Goal: Task Accomplishment & Management: Use online tool/utility

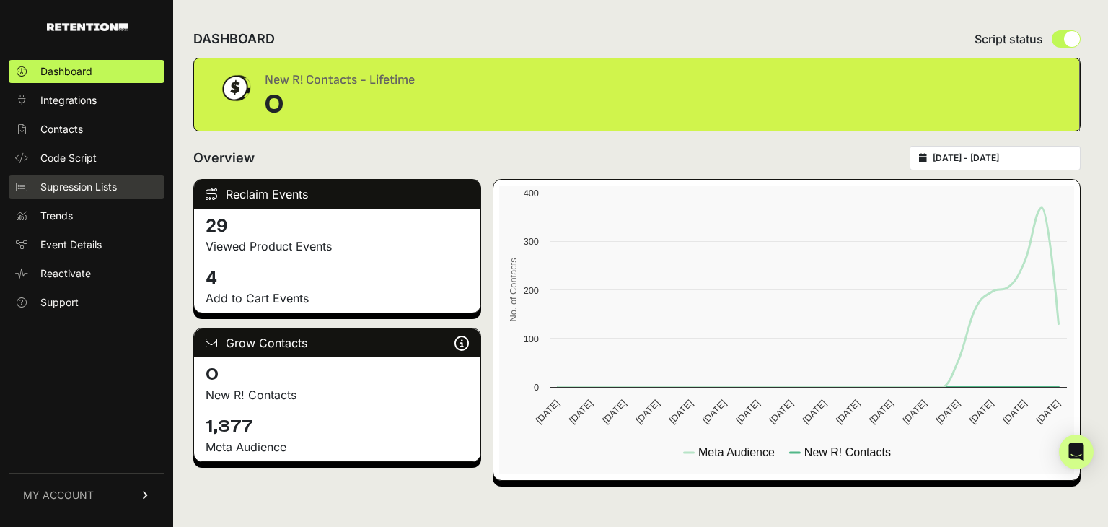
click at [113, 193] on span "Supression Lists" at bounding box center [78, 187] width 76 height 14
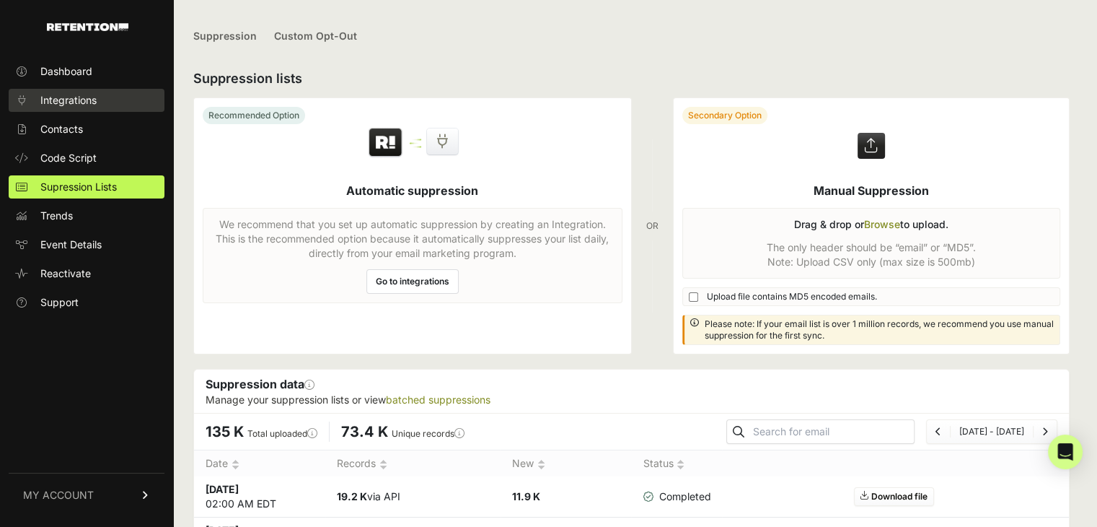
click at [126, 107] on link "Integrations" at bounding box center [87, 100] width 156 height 23
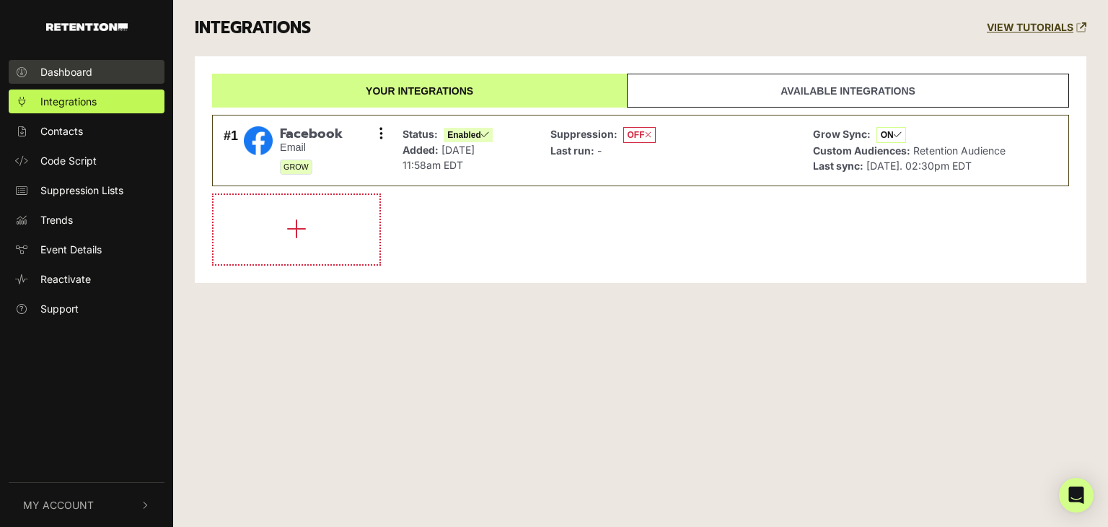
click at [113, 72] on link "Dashboard" at bounding box center [87, 72] width 156 height 24
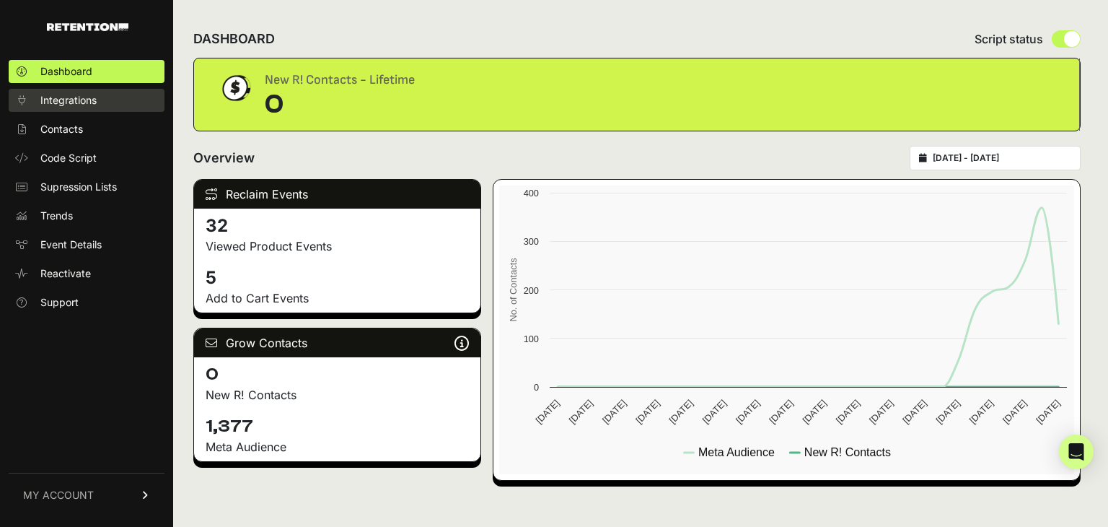
click at [80, 99] on span "Integrations" at bounding box center [68, 100] width 56 height 14
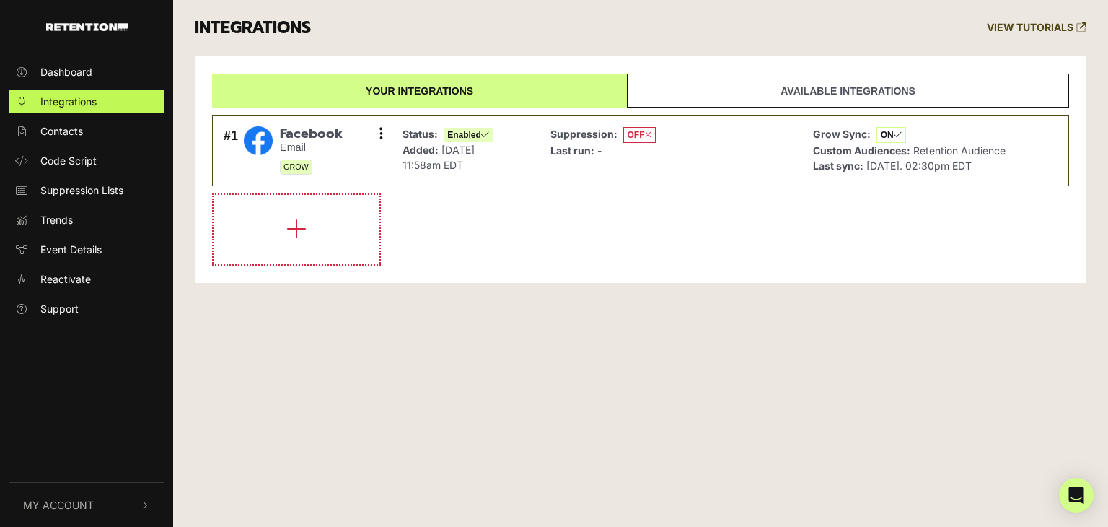
click at [829, 78] on link "Available integrations" at bounding box center [848, 91] width 442 height 34
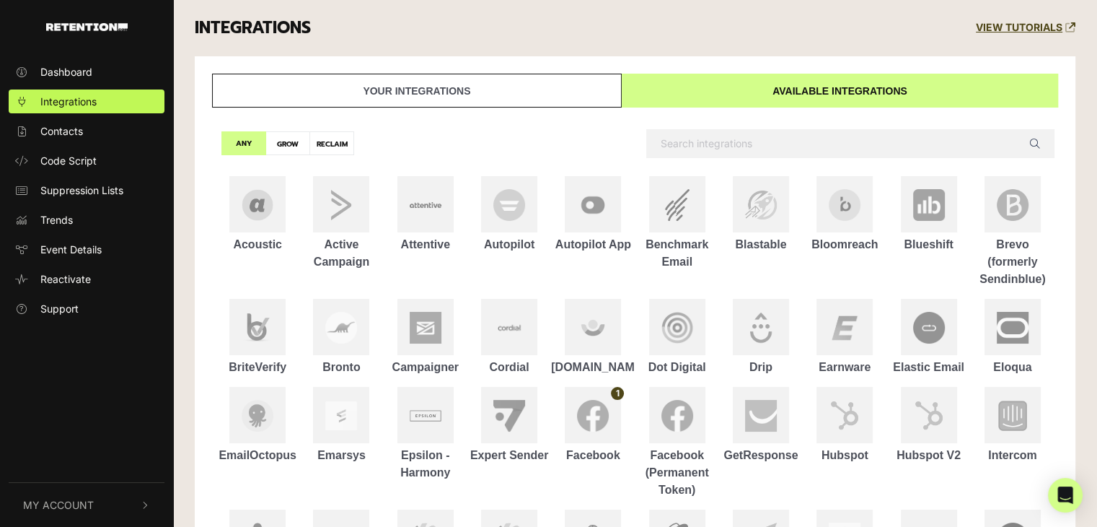
click at [333, 145] on label "RECLAIM" at bounding box center [331, 143] width 45 height 24
radio input "true"
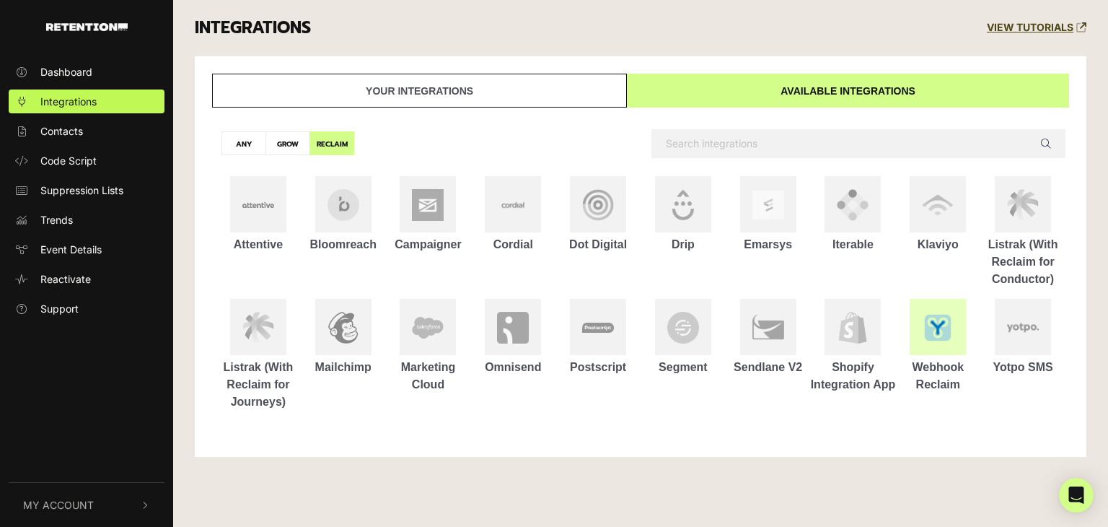
click at [926, 333] on img at bounding box center [938, 328] width 32 height 32
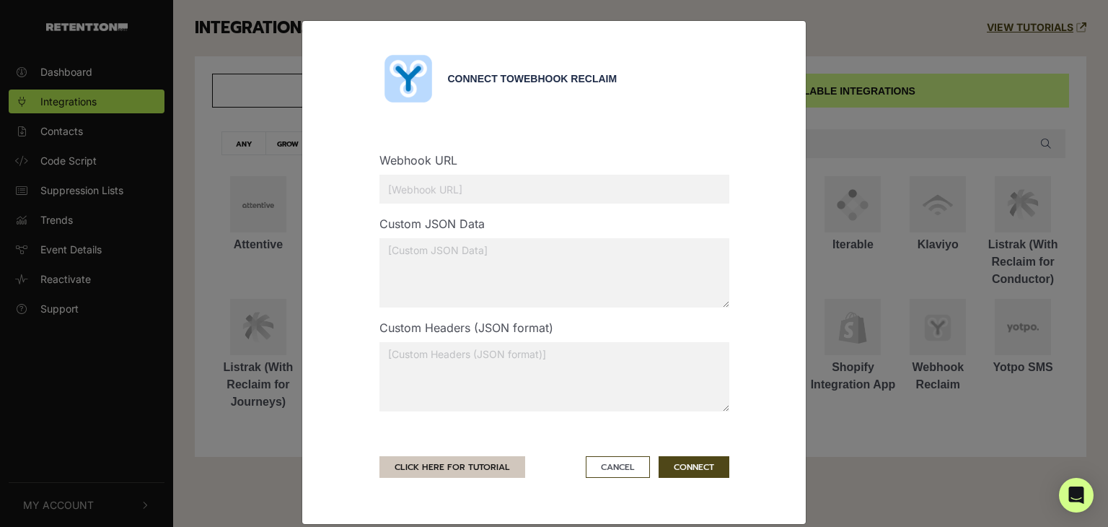
click at [478, 464] on link "CLICK HERE FOR TUTORIAL" at bounding box center [452, 467] width 146 height 22
click at [185, 220] on div "Connect to Webhook Reclaim Webhook URL Custom JSON Data Custom Headers (JSON fo…" at bounding box center [554, 263] width 1108 height 527
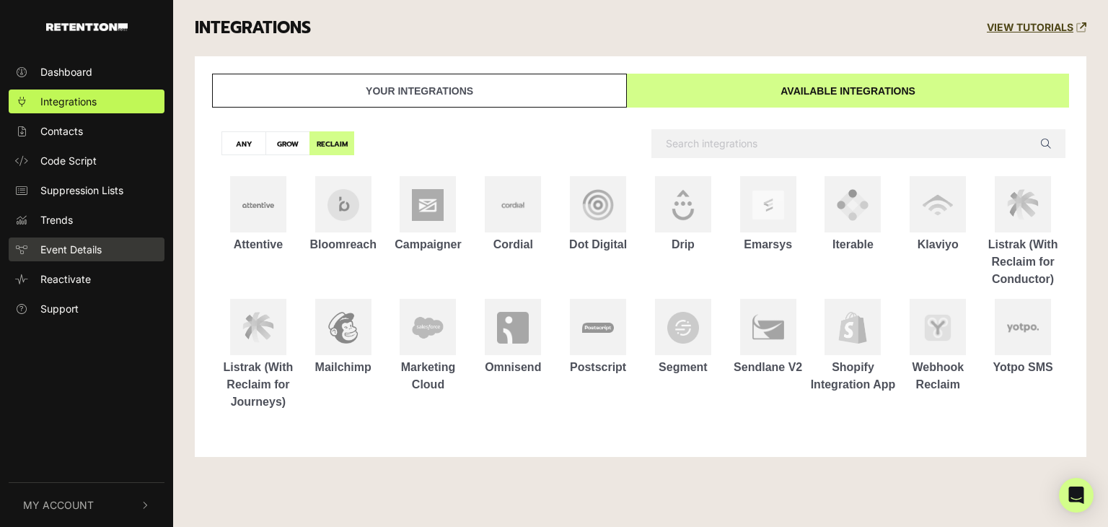
click at [82, 252] on span "Event Details" at bounding box center [70, 249] width 61 height 15
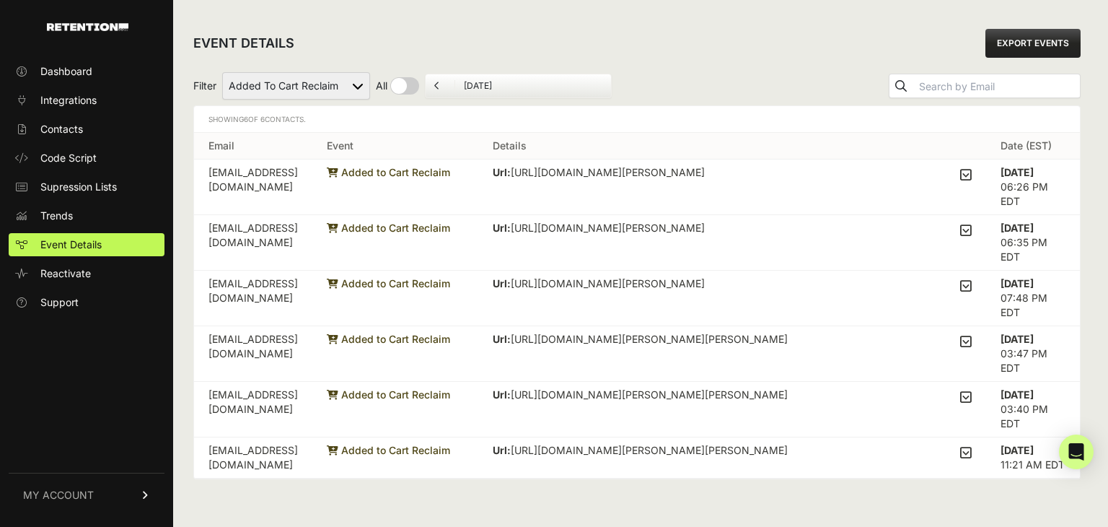
click at [338, 171] on icon at bounding box center [333, 172] width 12 height 10
click at [450, 171] on span "Added to Cart Reclaim" at bounding box center [388, 172] width 123 height 12
click at [279, 84] on select "Added to Cart Reclaim Checkout Started Reclaim Viewed Product Reclaim" at bounding box center [296, 85] width 148 height 27
select select "Checkout Started Reclaim"
click at [223, 72] on select "Added to Cart Reclaim Checkout Started Reclaim Viewed Product Reclaim" at bounding box center [296, 85] width 148 height 27
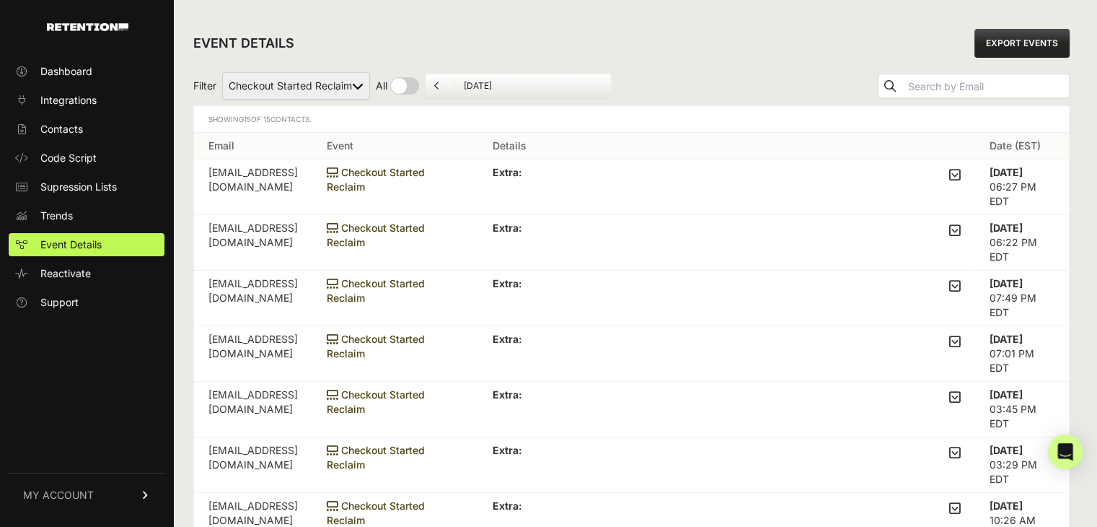
click at [961, 175] on icon at bounding box center [955, 174] width 12 height 13
click at [0, 0] on input "checkbox" at bounding box center [0, 0] width 0 height 0
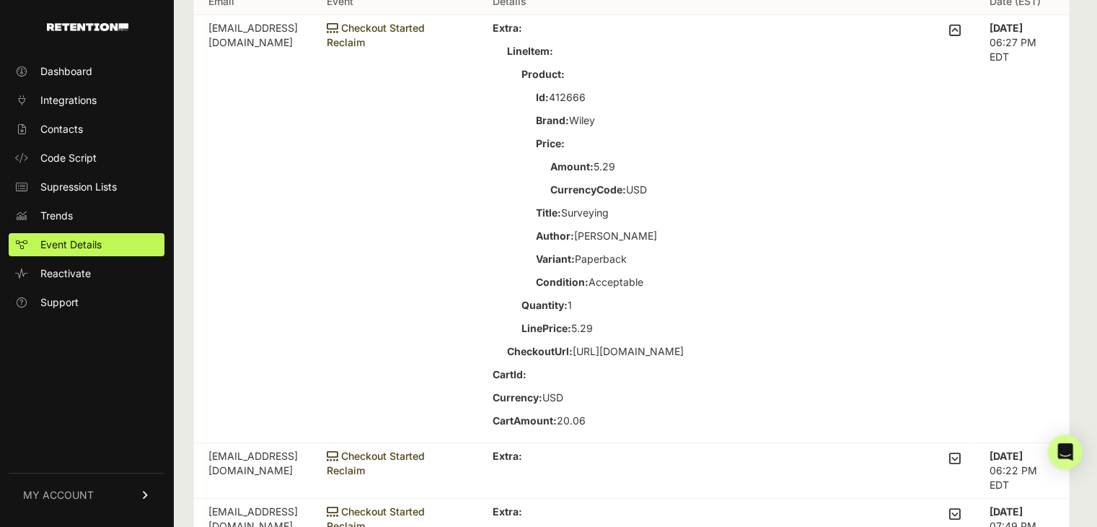
scroll to position [72, 0]
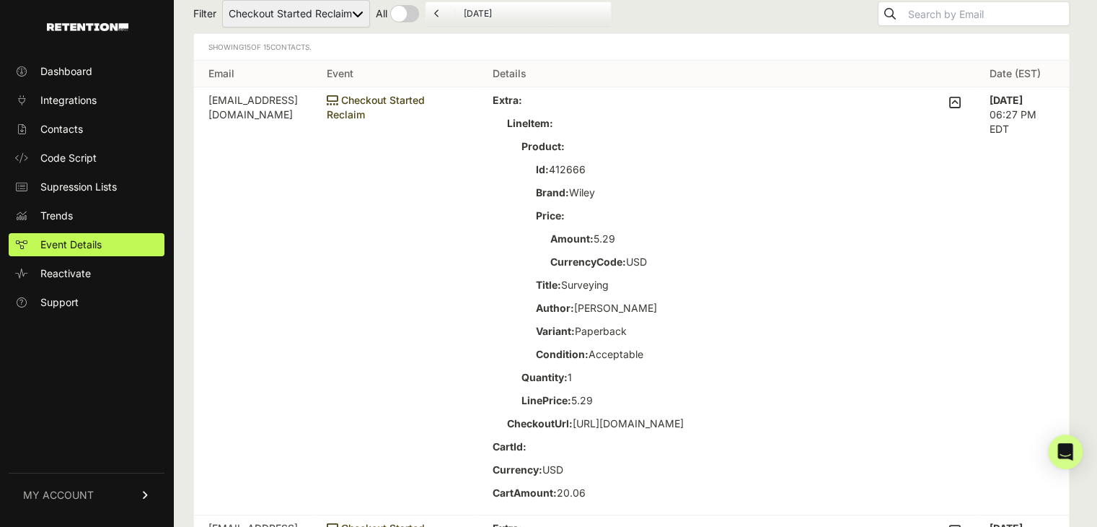
click at [961, 102] on icon at bounding box center [955, 102] width 12 height 13
click at [0, 0] on input "checkbox" at bounding box center [0, 0] width 0 height 0
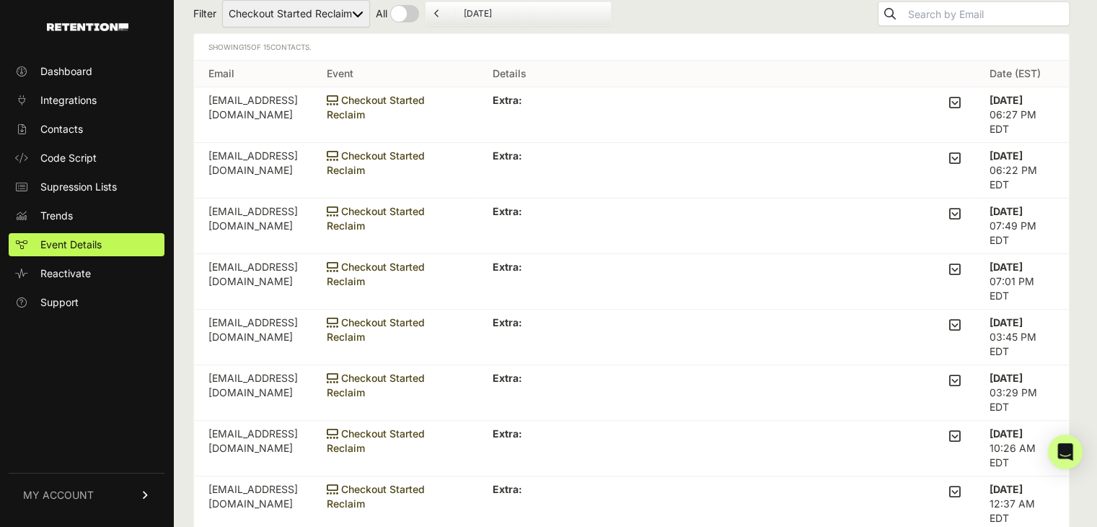
click at [961, 154] on icon at bounding box center [955, 157] width 12 height 13
click at [0, 0] on input "checkbox" at bounding box center [0, 0] width 0 height 0
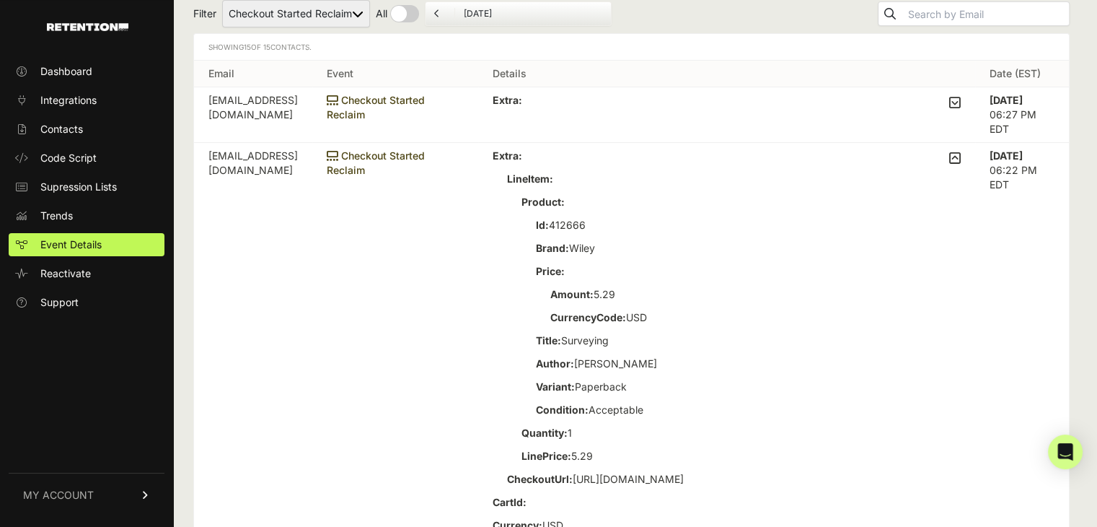
click at [961, 154] on icon at bounding box center [955, 157] width 12 height 13
click at [0, 0] on input "checkbox" at bounding box center [0, 0] width 0 height 0
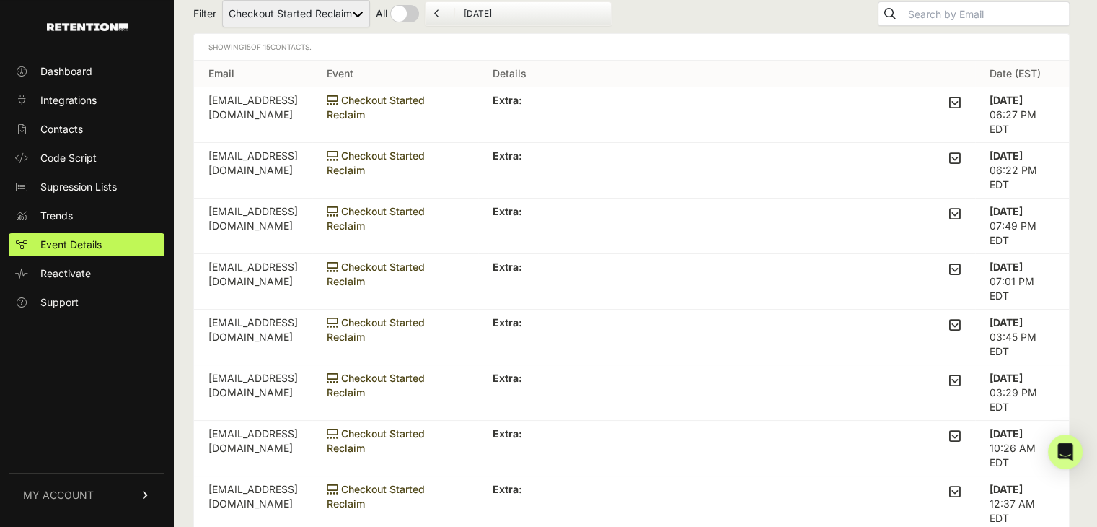
click at [959, 208] on icon at bounding box center [955, 213] width 12 height 13
click at [0, 0] on input "checkbox" at bounding box center [0, 0] width 0 height 0
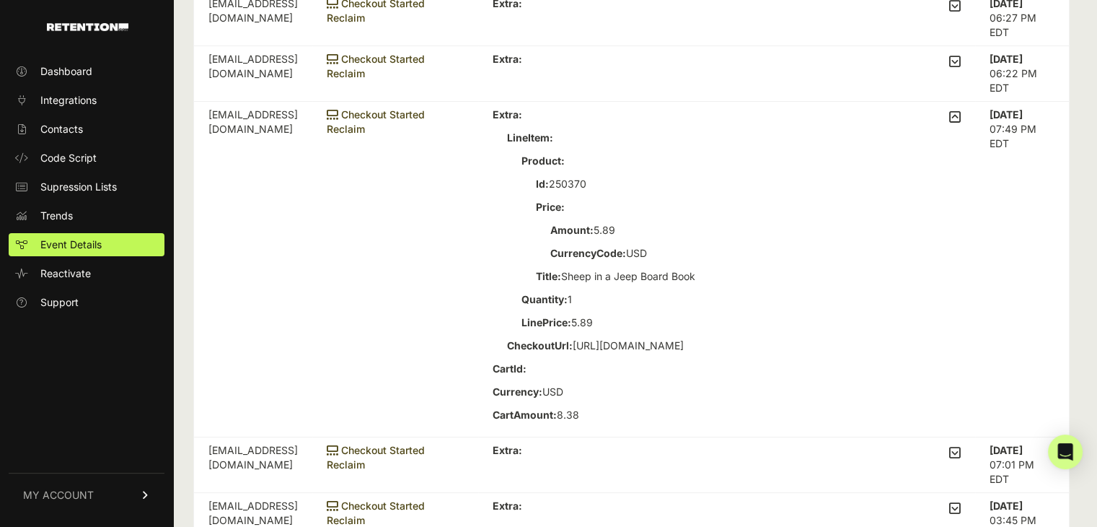
scroll to position [144, 0]
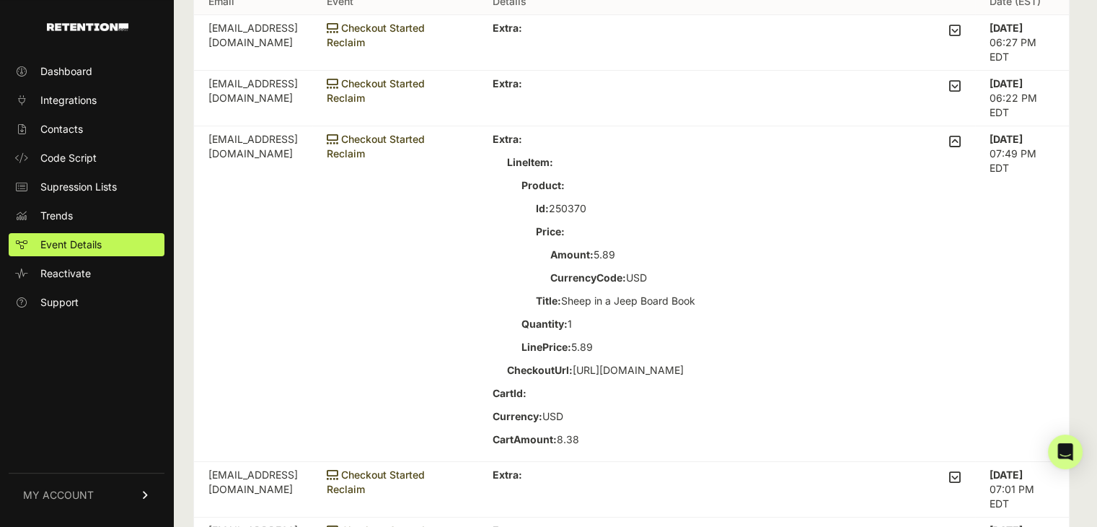
click at [961, 143] on icon at bounding box center [955, 141] width 12 height 13
click at [0, 0] on input "checkbox" at bounding box center [0, 0] width 0 height 0
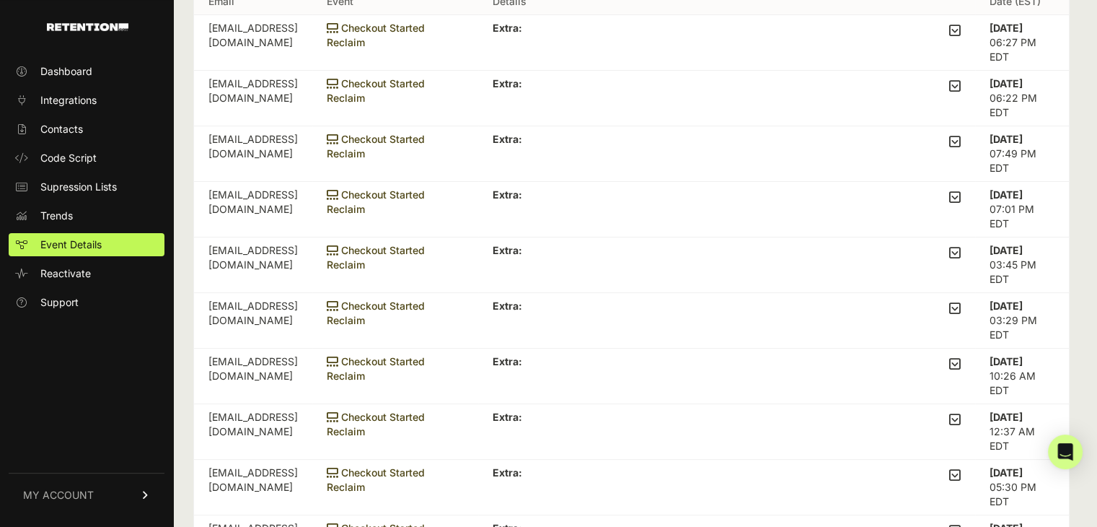
click at [959, 197] on icon at bounding box center [955, 196] width 12 height 13
click at [0, 0] on input "checkbox" at bounding box center [0, 0] width 0 height 0
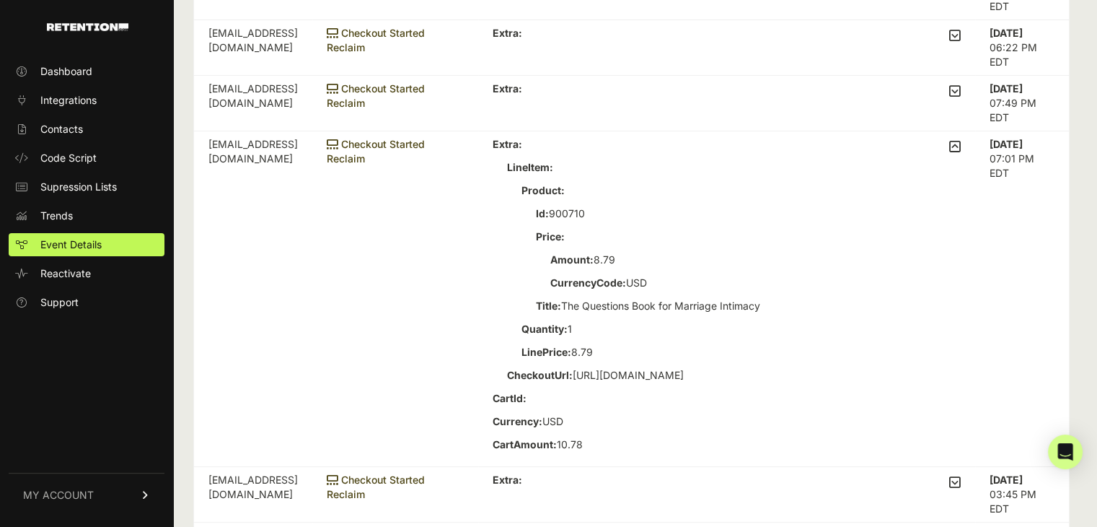
scroll to position [216, 0]
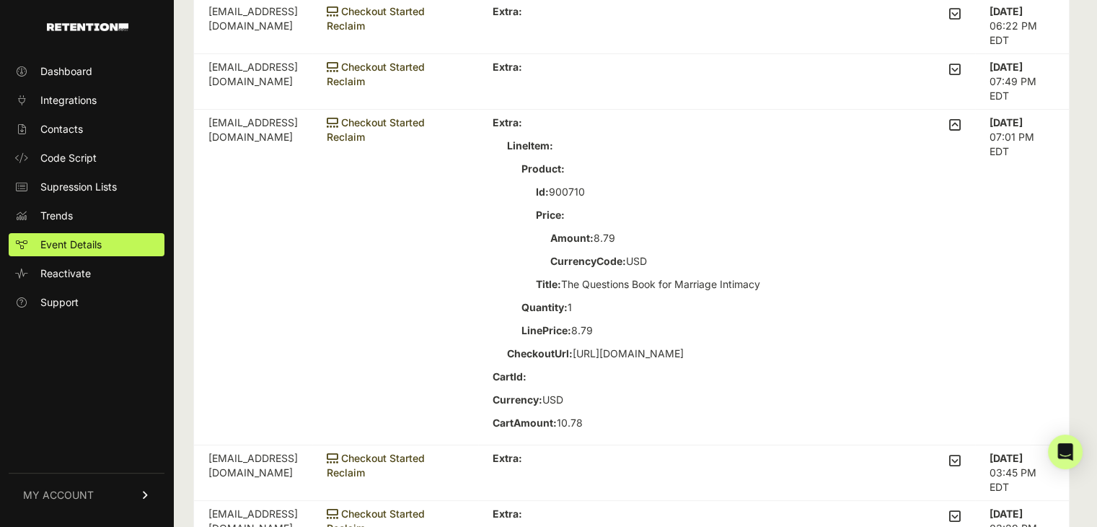
click at [960, 125] on icon at bounding box center [955, 124] width 12 height 13
click at [0, 0] on input "checkbox" at bounding box center [0, 0] width 0 height 0
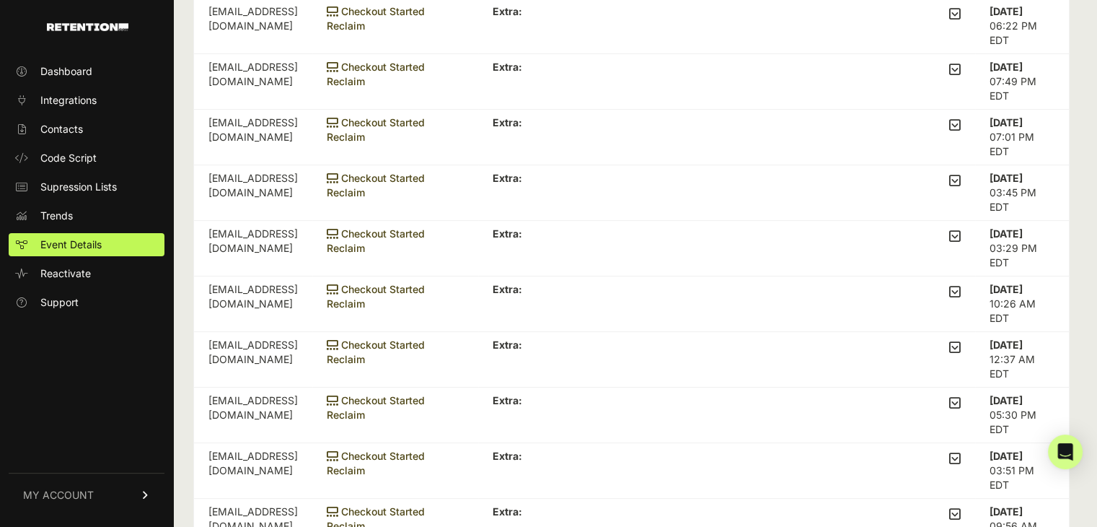
click at [959, 175] on icon at bounding box center [955, 180] width 12 height 13
click at [0, 0] on input "checkbox" at bounding box center [0, 0] width 0 height 0
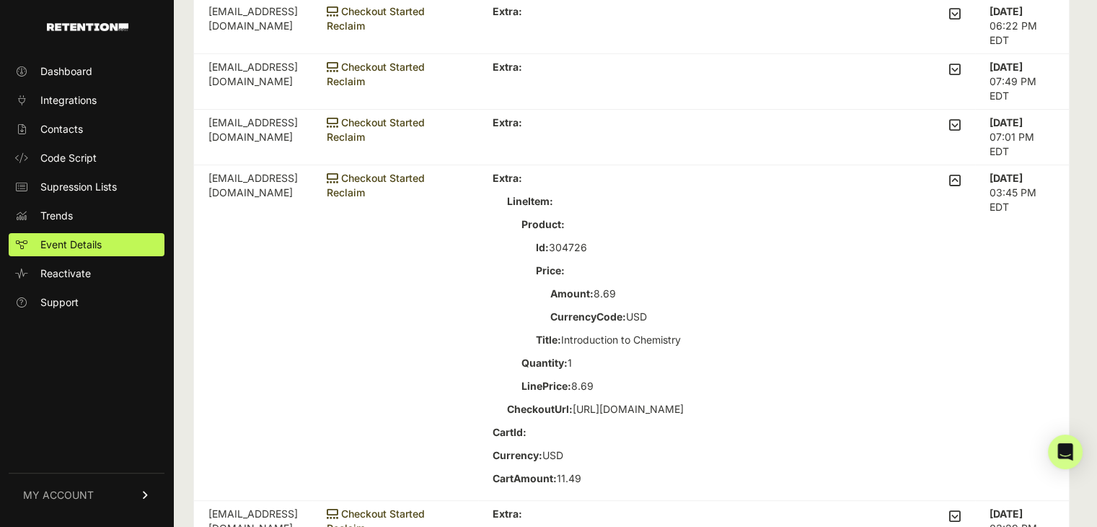
click at [959, 175] on icon at bounding box center [955, 180] width 12 height 13
click at [0, 0] on input "checkbox" at bounding box center [0, 0] width 0 height 0
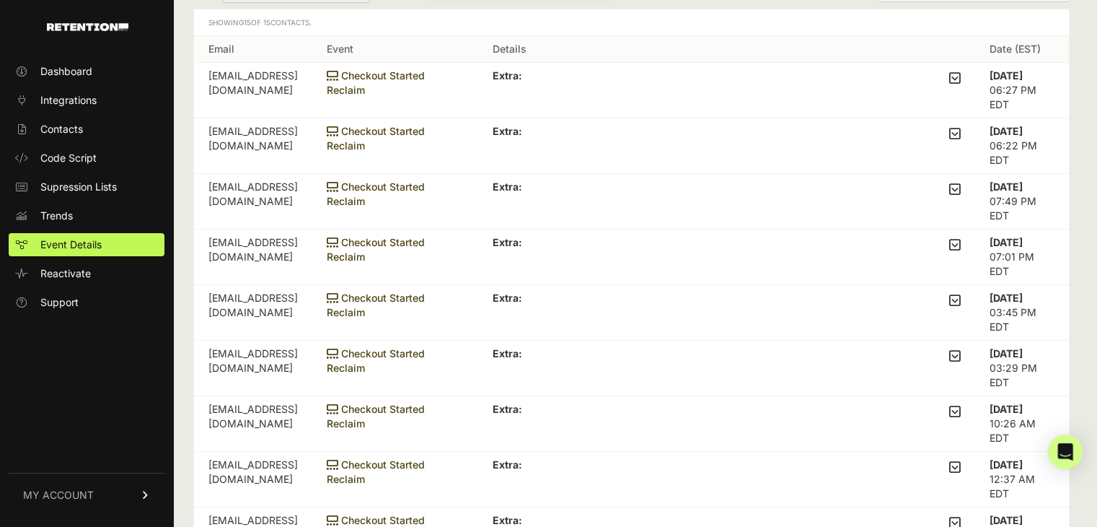
scroll to position [72, 0]
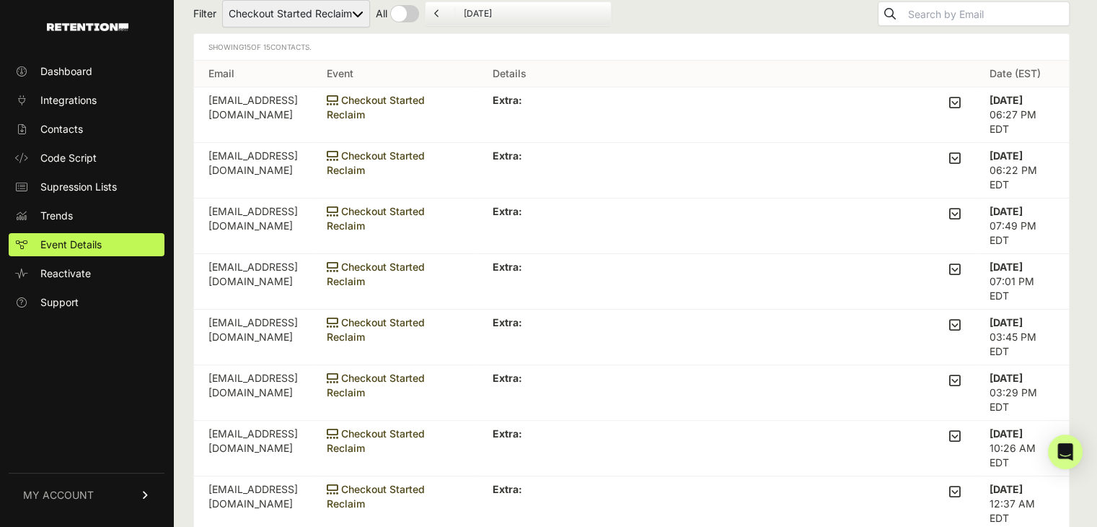
click at [335, 12] on select "Added to Cart Reclaim Checkout Started Reclaim Viewed Product Reclaim" at bounding box center [296, 13] width 148 height 27
select select "Viewed Product Reclaim"
click at [223, 0] on select "Added to Cart Reclaim Checkout Started Reclaim Viewed Product Reclaim" at bounding box center [296, 13] width 148 height 27
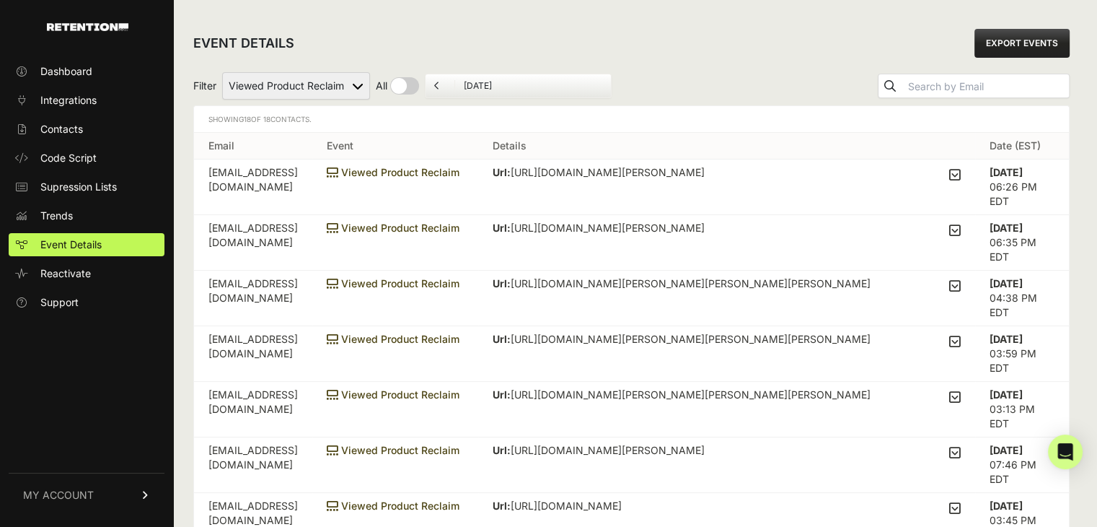
click at [959, 169] on icon at bounding box center [955, 174] width 12 height 13
click at [0, 0] on input "checkbox" at bounding box center [0, 0] width 0 height 0
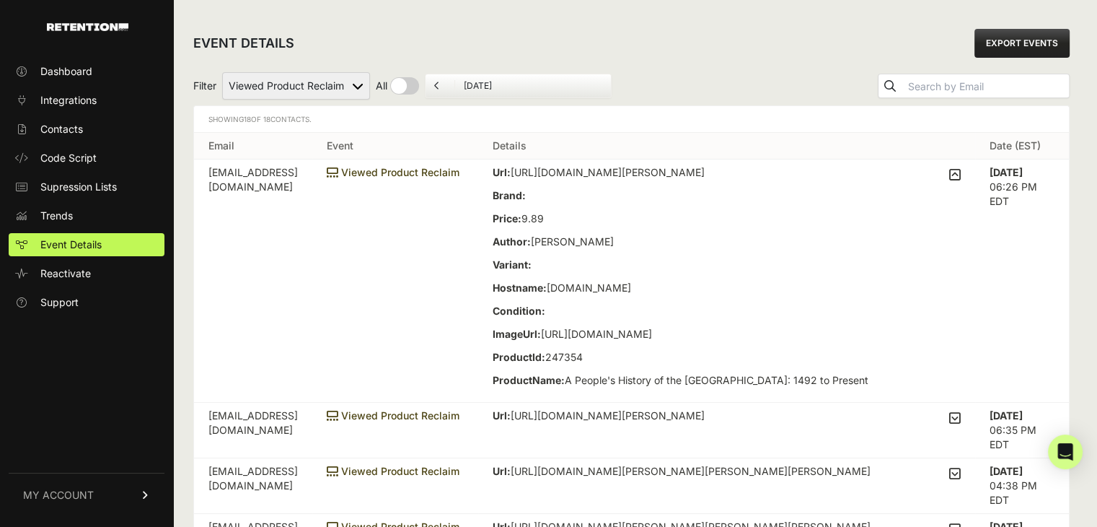
click at [969, 184] on td "Url: [URL][DOMAIN_NAME][PERSON_NAME] Brand: Price: 9.89 Author: [PERSON_NAME]: …" at bounding box center [726, 280] width 497 height 243
click at [961, 182] on label at bounding box center [955, 280] width 12 height 231
click at [0, 0] on input "checkbox" at bounding box center [0, 0] width 0 height 0
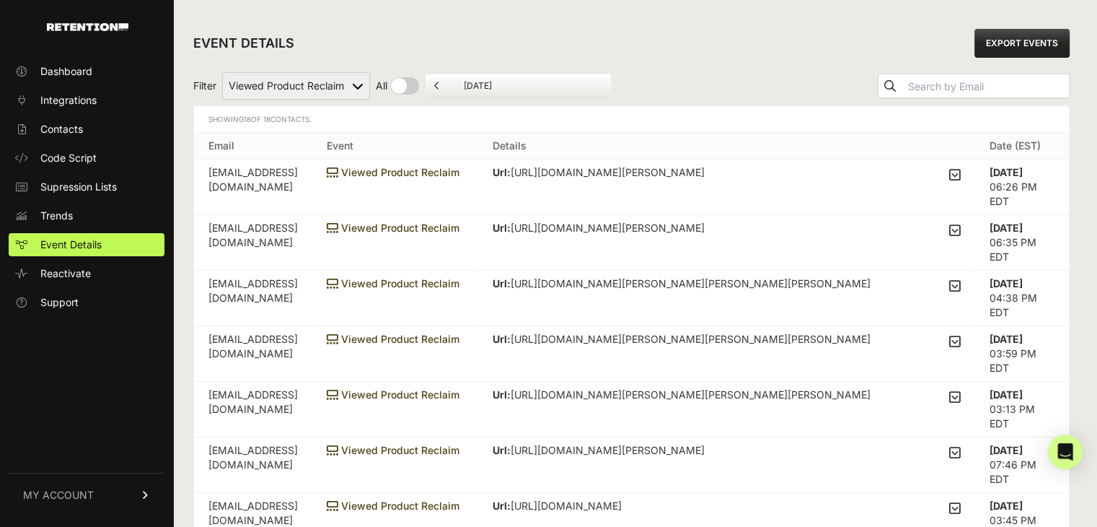
click at [959, 286] on icon at bounding box center [955, 285] width 12 height 13
click at [0, 0] on input "checkbox" at bounding box center [0, 0] width 0 height 0
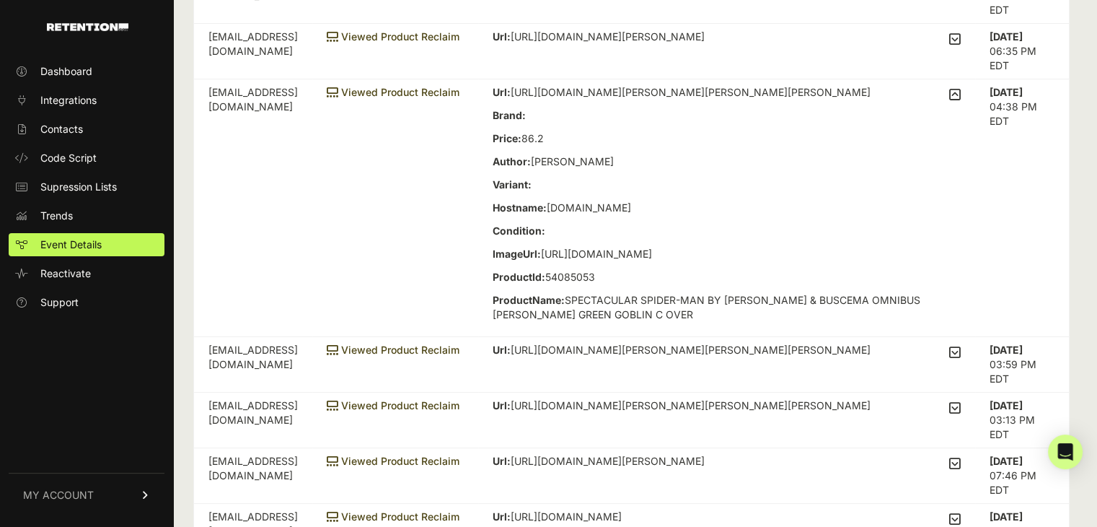
scroll to position [216, 0]
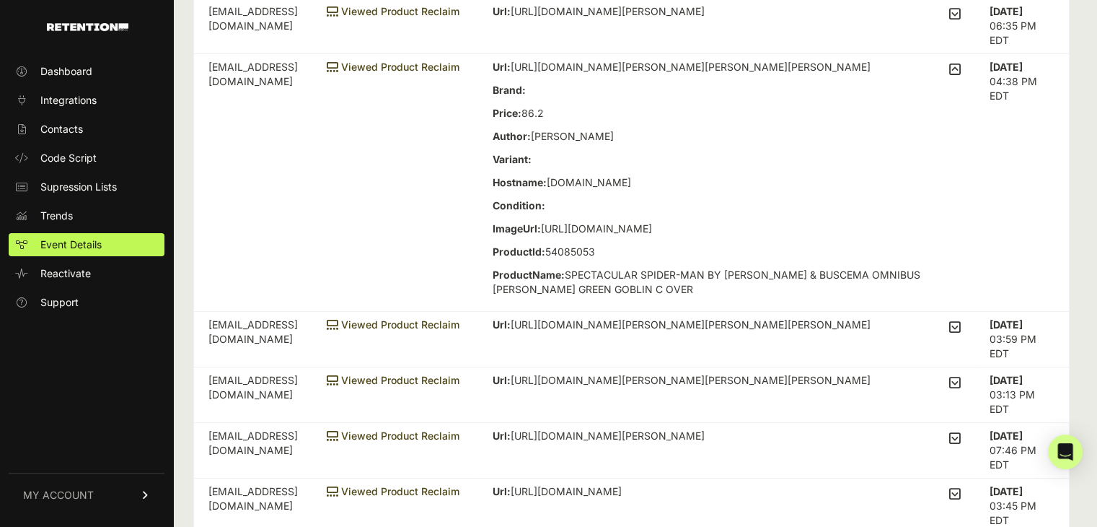
click at [961, 83] on label at bounding box center [955, 182] width 12 height 245
click at [0, 0] on input "checkbox" at bounding box center [0, 0] width 0 height 0
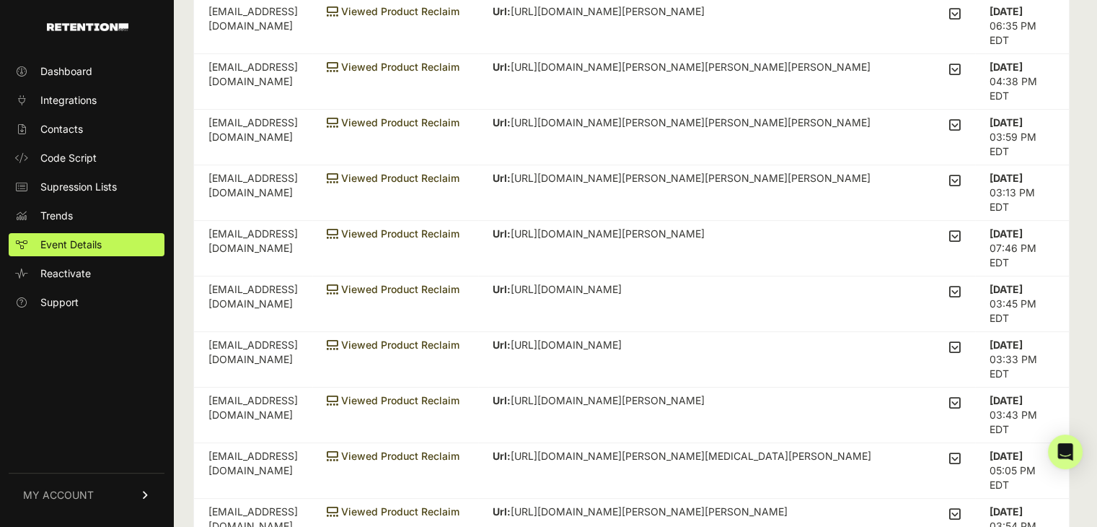
drag, startPoint x: 964, startPoint y: 123, endPoint x: 923, endPoint y: 261, distance: 144.7
click at [923, 260] on tbody "brightonelaine619@gmail.com Viewed Product Reclaim Url: https://www.thriftbooks…" at bounding box center [631, 443] width 875 height 1000
click at [961, 292] on icon at bounding box center [955, 291] width 12 height 13
click at [0, 0] on input "checkbox" at bounding box center [0, 0] width 0 height 0
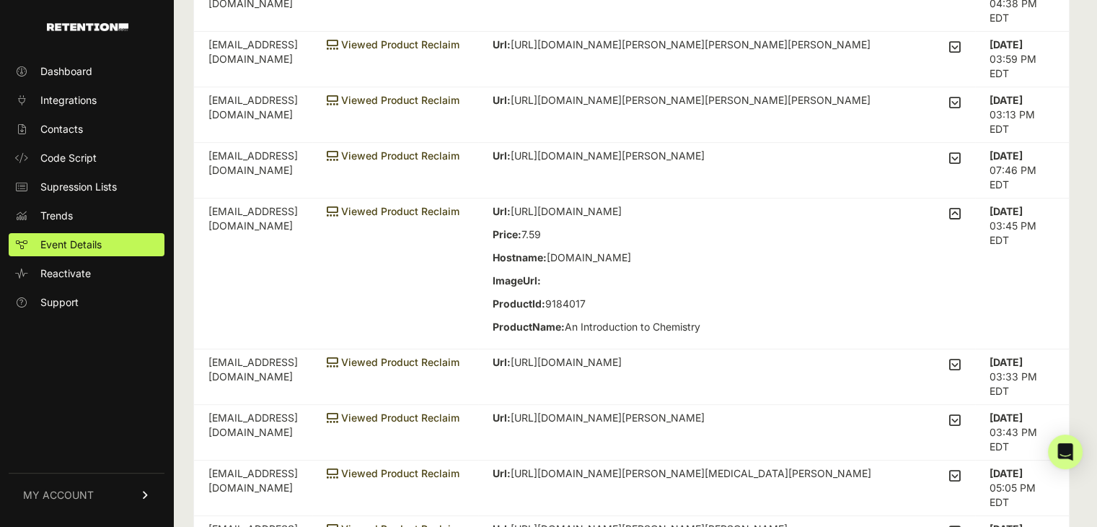
scroll to position [361, 0]
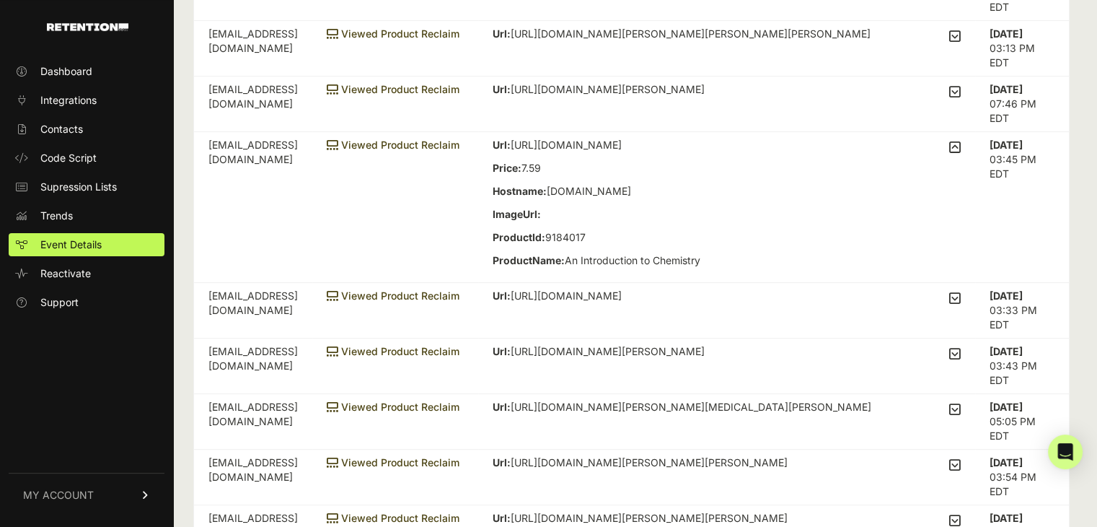
click at [961, 141] on icon at bounding box center [955, 147] width 12 height 13
click at [0, 0] on input "checkbox" at bounding box center [0, 0] width 0 height 0
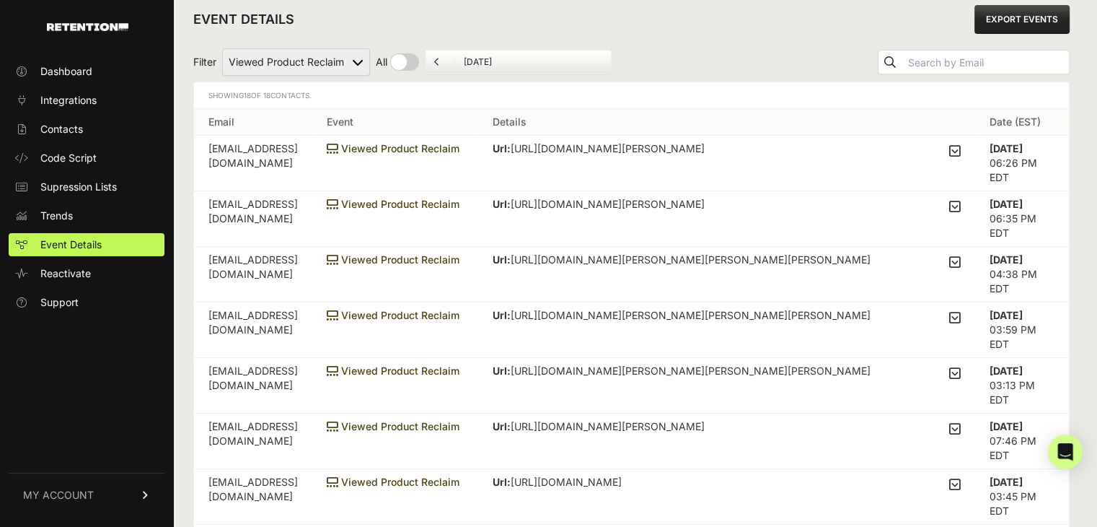
scroll to position [0, 0]
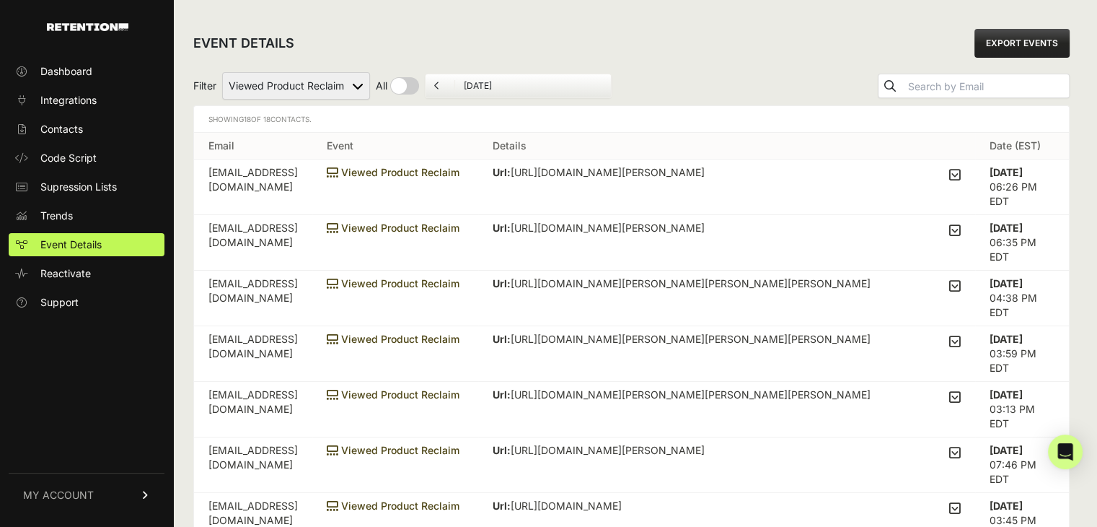
click at [343, 83] on select "Added to Cart Reclaim Checkout Started Reclaim Viewed Product Reclaim" at bounding box center [296, 85] width 148 height 27
select select "Checkout Started Reclaim"
click at [223, 72] on select "Added to Cart Reclaim Checkout Started Reclaim Viewed Product Reclaim" at bounding box center [296, 85] width 148 height 27
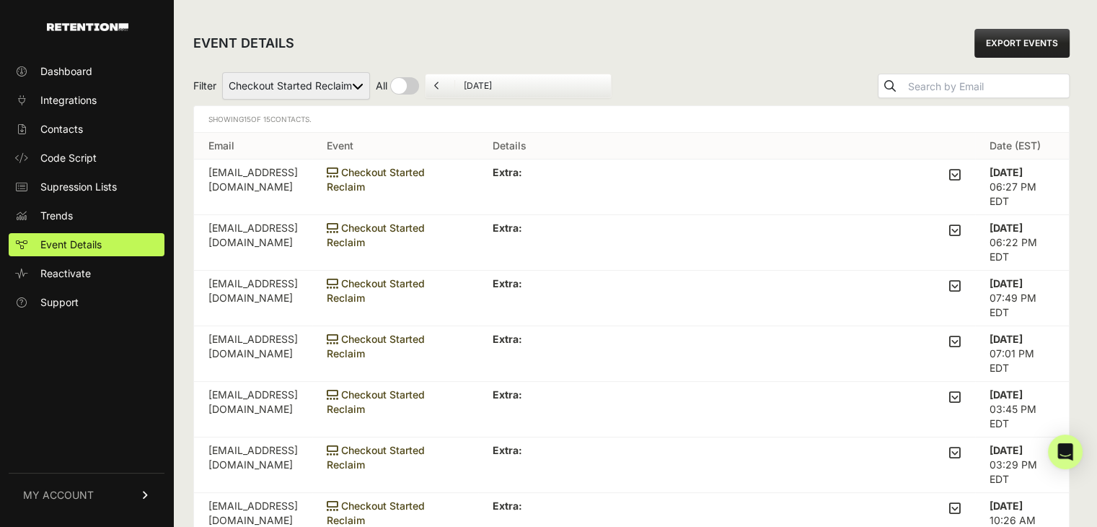
select select "cart"
click at [223, 72] on select "Added to Cart Reclaim Checkout Started Reclaim Viewed Product Reclaim" at bounding box center [296, 85] width 148 height 27
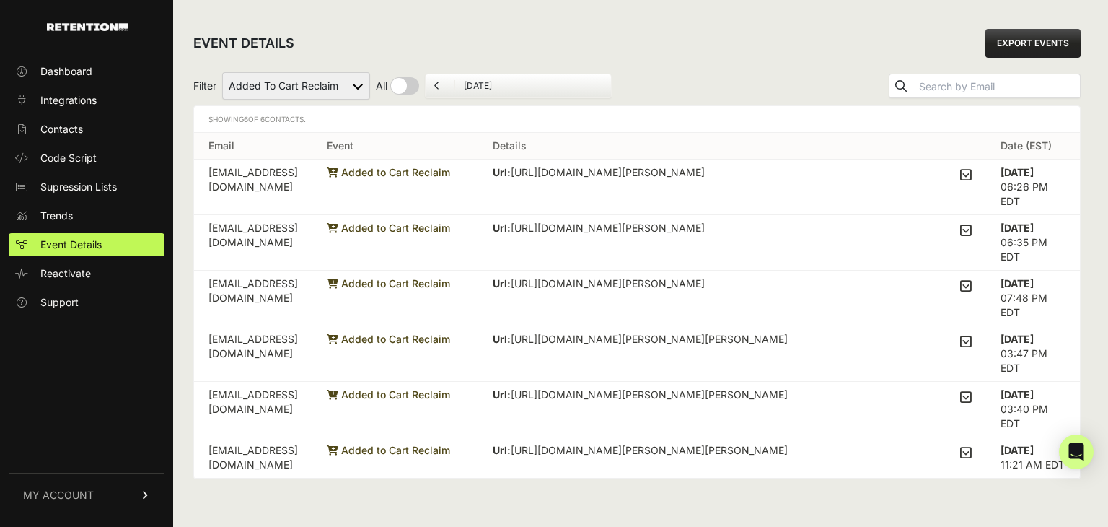
click at [961, 393] on icon at bounding box center [966, 396] width 12 height 13
click at [0, 0] on input "checkbox" at bounding box center [0, 0] width 0 height 0
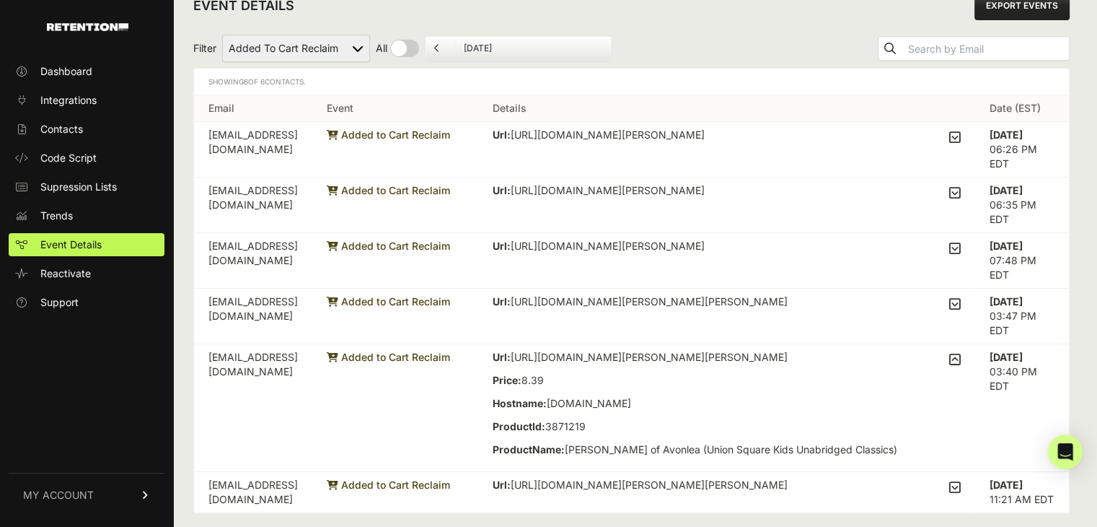
scroll to position [58, 0]
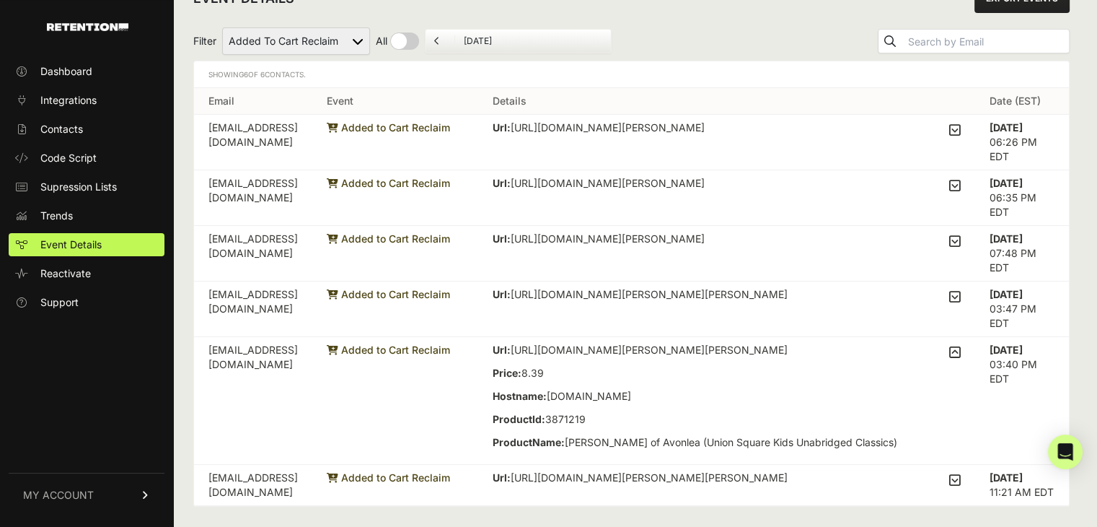
click at [961, 345] on icon at bounding box center [955, 351] width 12 height 13
click at [0, 0] on input "checkbox" at bounding box center [0, 0] width 0 height 0
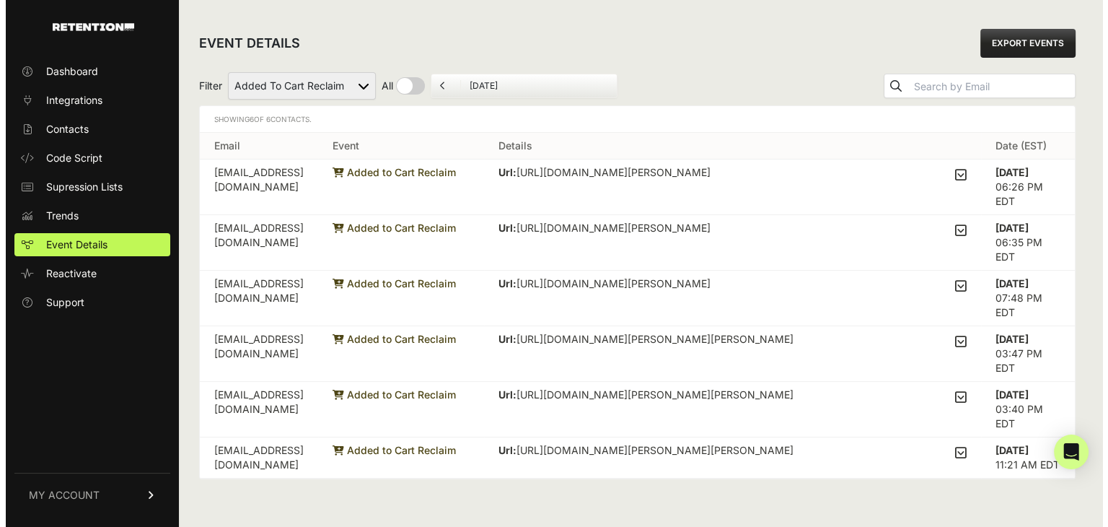
scroll to position [0, 0]
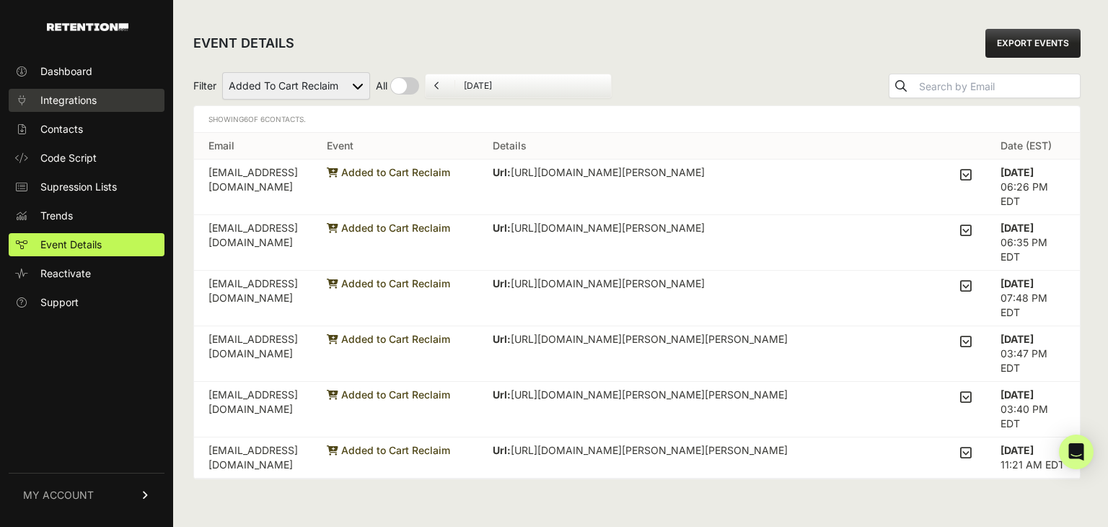
click at [82, 95] on span "Integrations" at bounding box center [68, 100] width 56 height 14
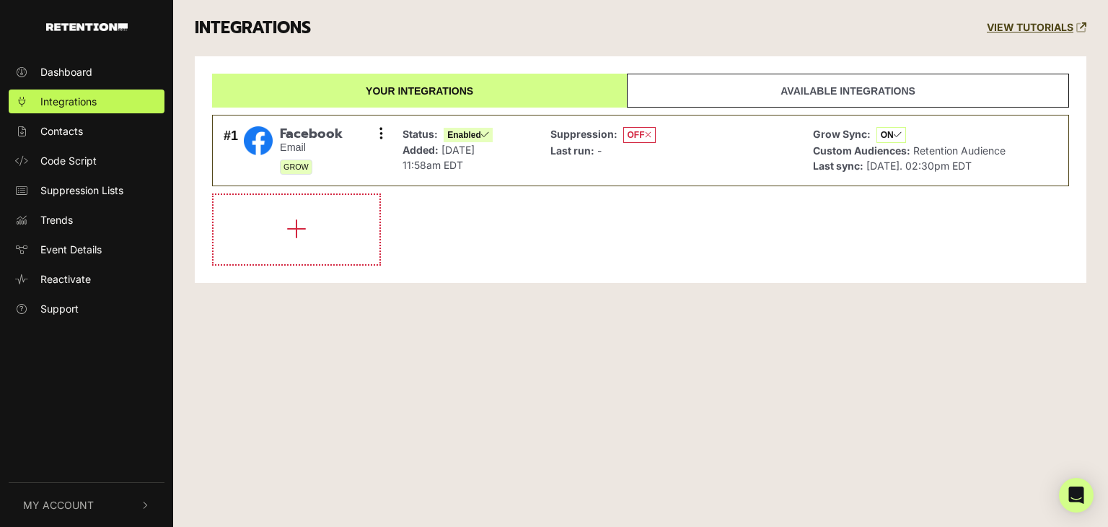
click at [778, 100] on link "Available integrations" at bounding box center [848, 91] width 442 height 34
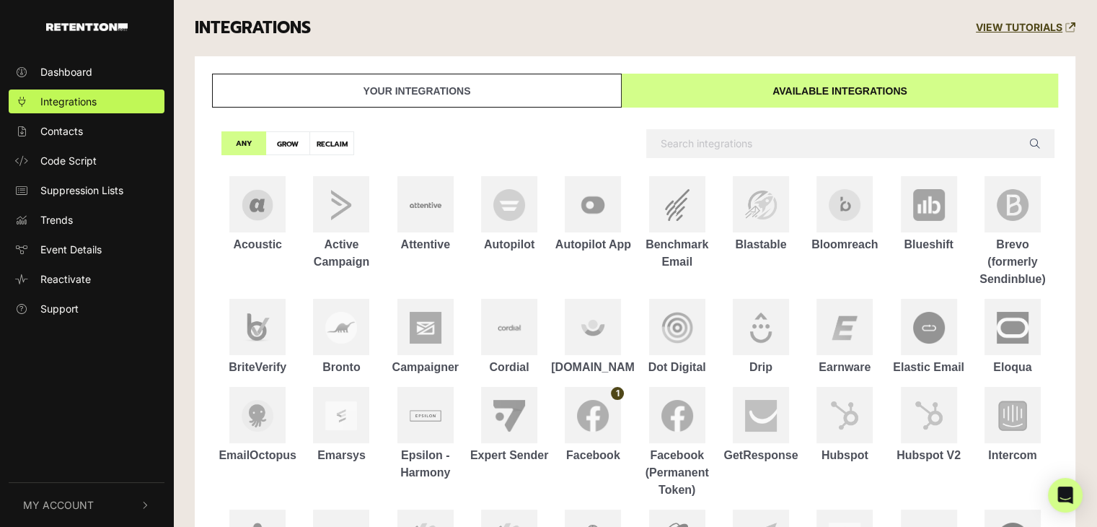
click at [317, 144] on label "RECLAIM" at bounding box center [331, 143] width 45 height 24
radio input "true"
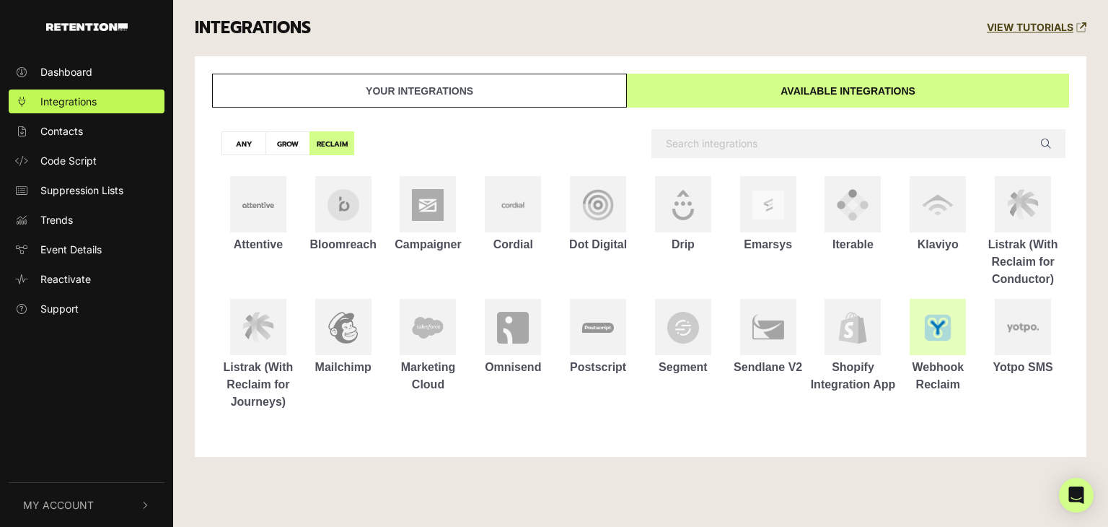
click at [935, 345] on div at bounding box center [938, 327] width 56 height 56
